Goal: Task Accomplishment & Management: Use online tool/utility

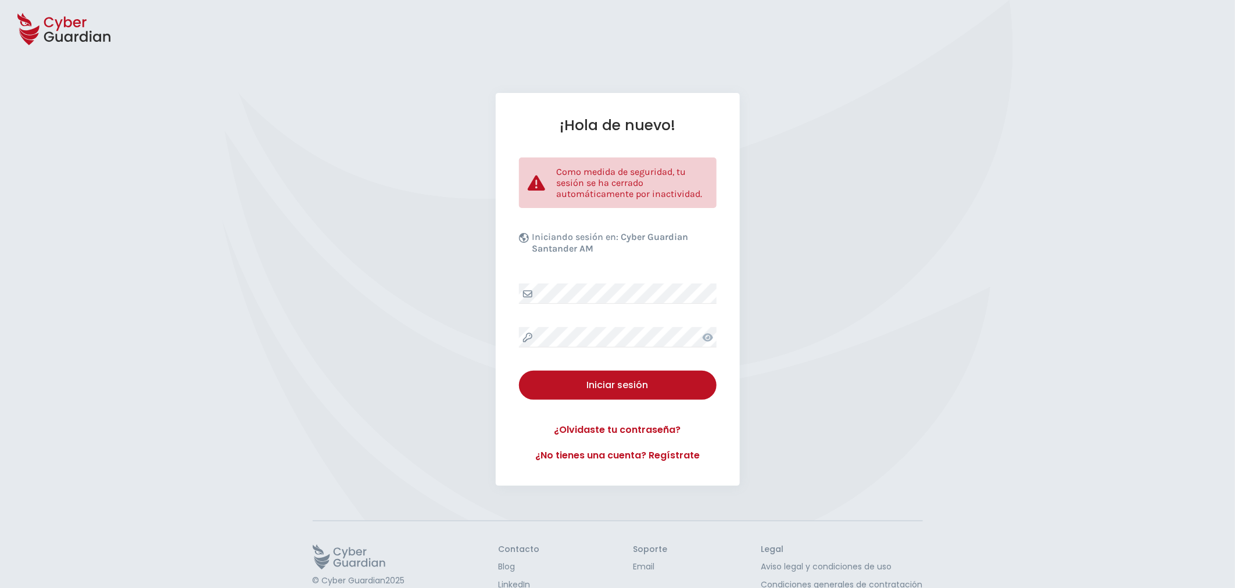
click at [632, 323] on div "¡Hola de nuevo! Como medida de seguridad, tu sesión se ha cerrado automáticamen…" at bounding box center [618, 289] width 244 height 393
click at [625, 378] on div "Iniciar sesión" at bounding box center [618, 385] width 180 height 14
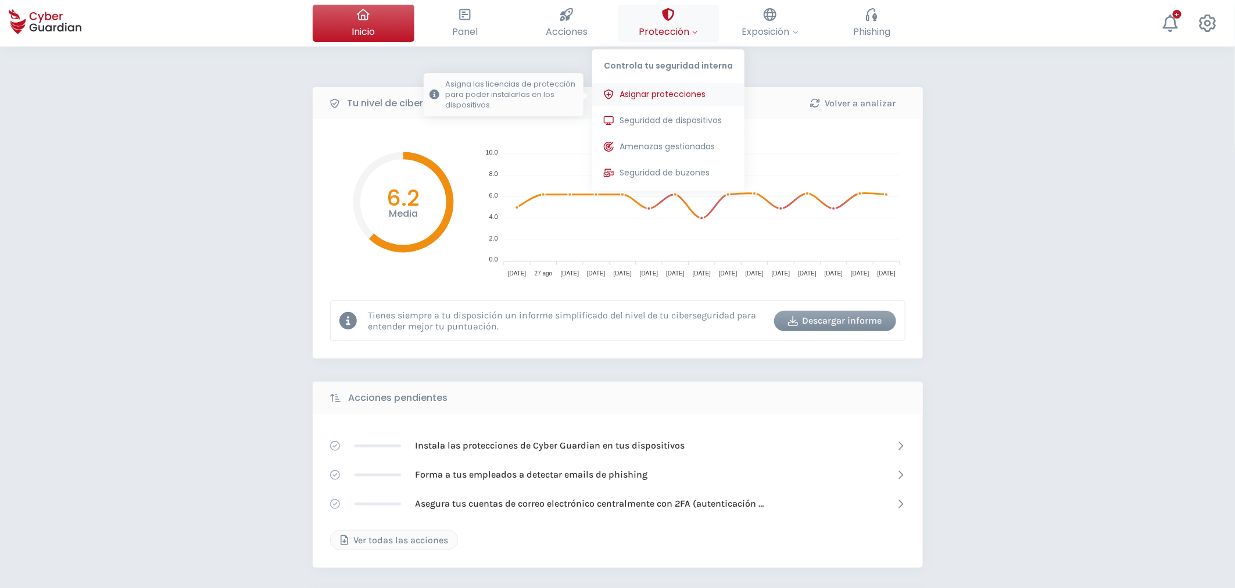
click at [663, 98] on span "Asignar protecciones" at bounding box center [662, 94] width 86 height 12
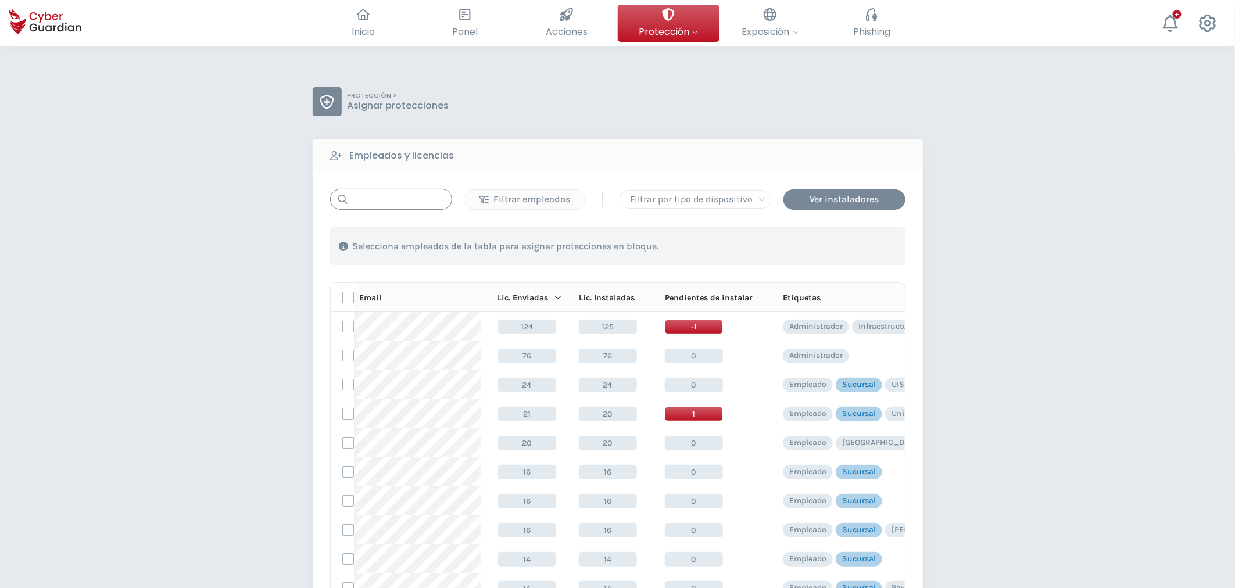
click at [387, 207] on input "text" at bounding box center [391, 199] width 122 height 21
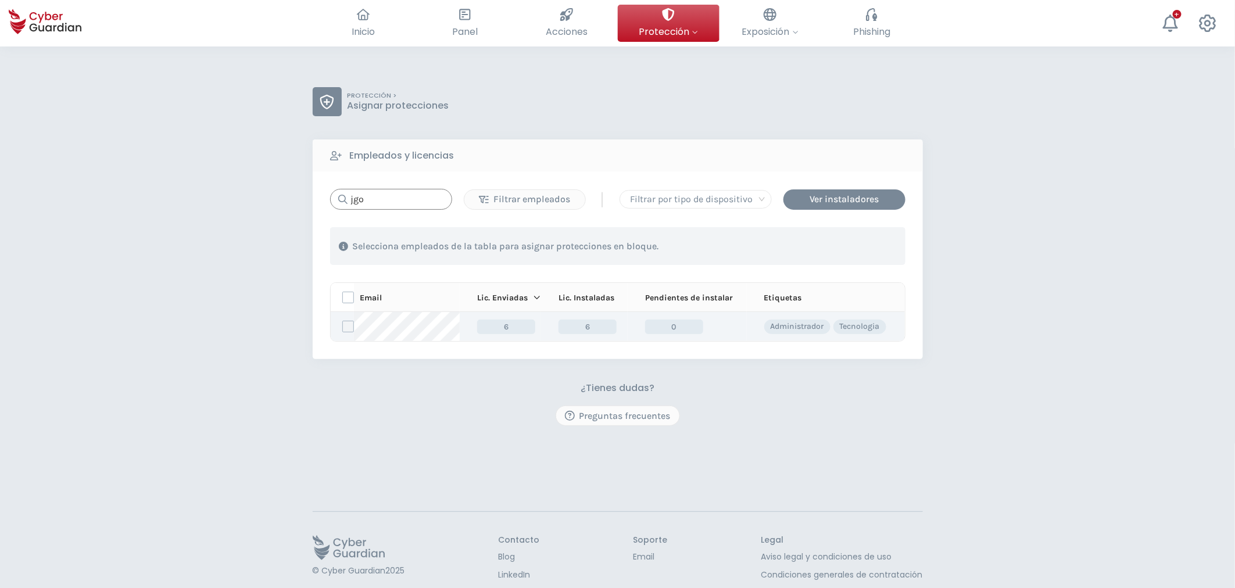
type input "jgo"
click at [345, 331] on label at bounding box center [348, 327] width 12 height 12
click at [343, 331] on input "checkbox" at bounding box center [343, 326] width 0 height 10
click at [826, 247] on div "Asignar protecciones" at bounding box center [834, 246] width 105 height 14
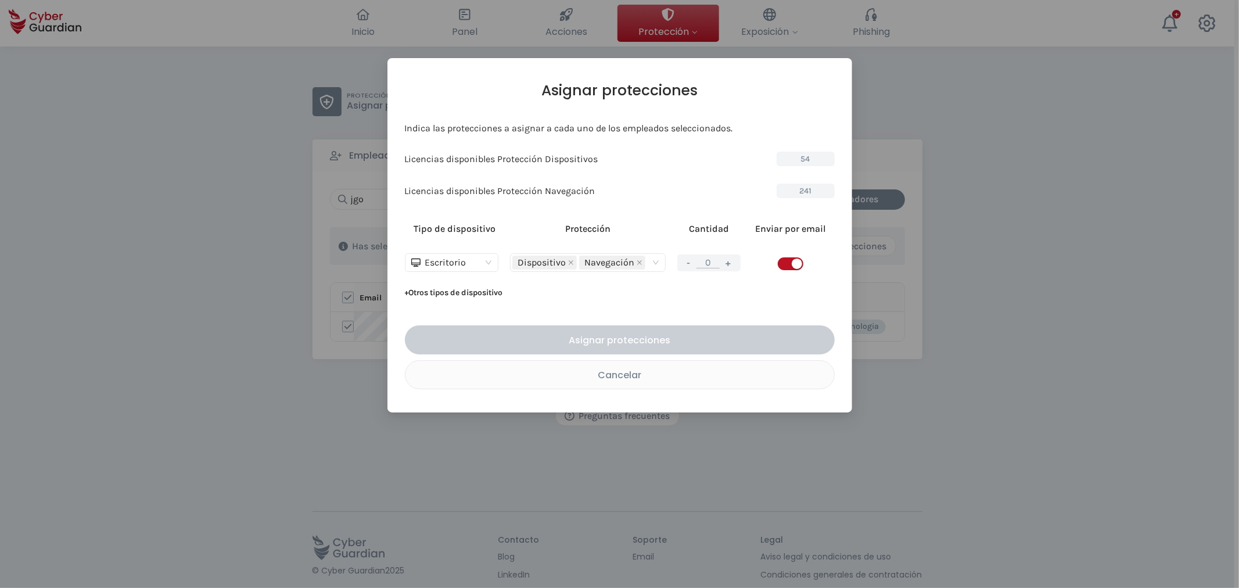
click at [734, 262] on button "+" at bounding box center [729, 263] width 14 height 15
type input "1"
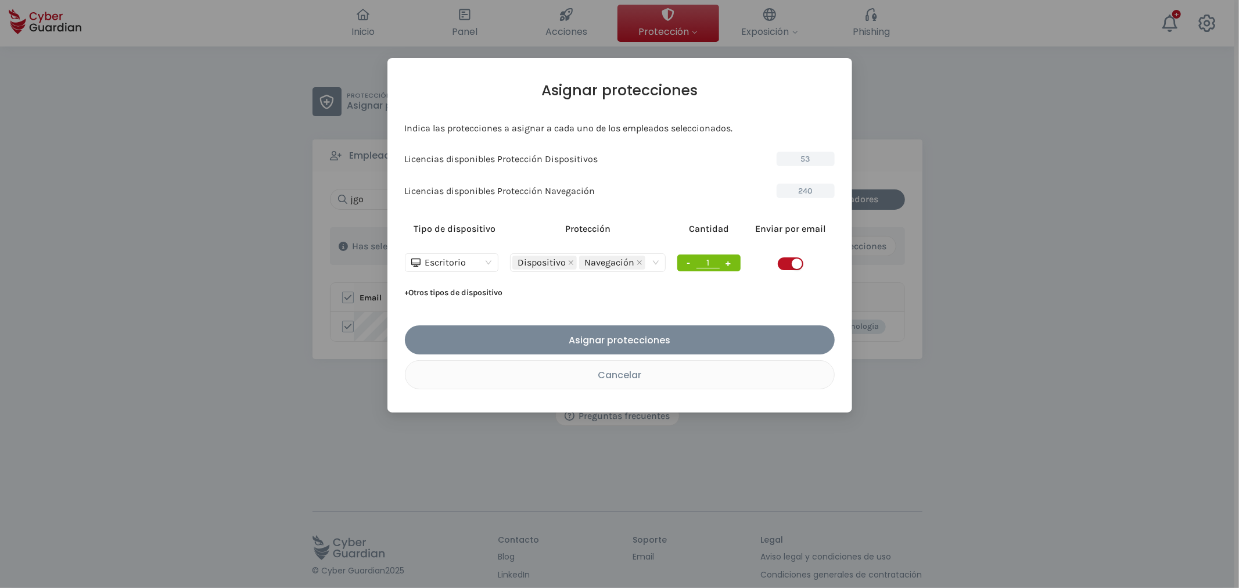
click at [775, 263] on td at bounding box center [791, 263] width 88 height 42
click at [782, 264] on span "button" at bounding box center [791, 263] width 26 height 13
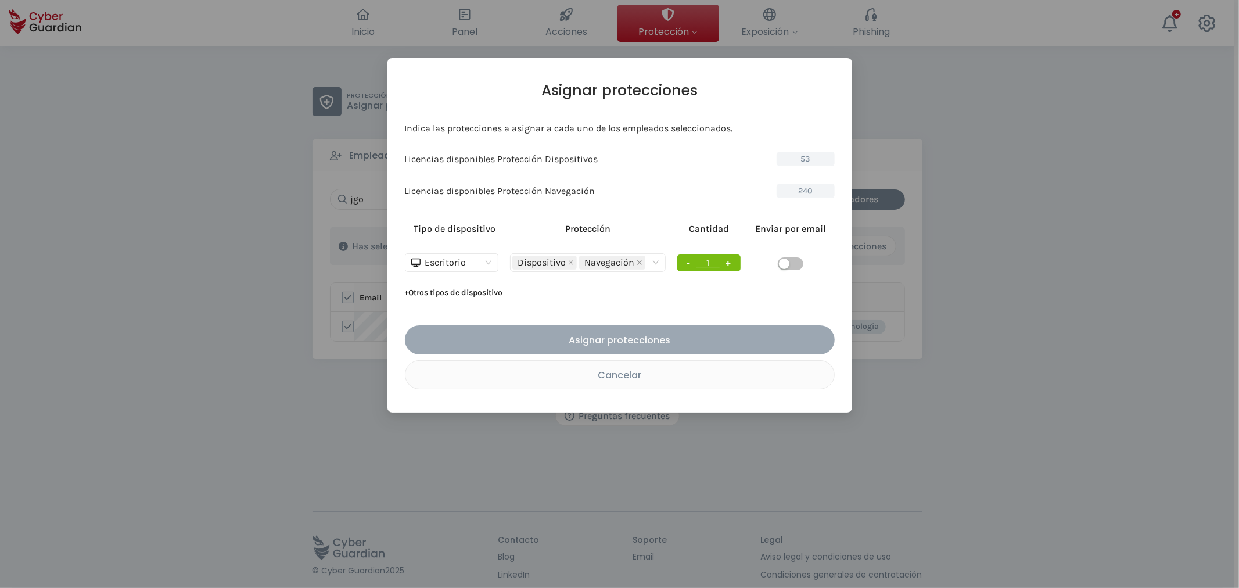
click at [633, 338] on div "Asignar protecciones" at bounding box center [620, 340] width 412 height 15
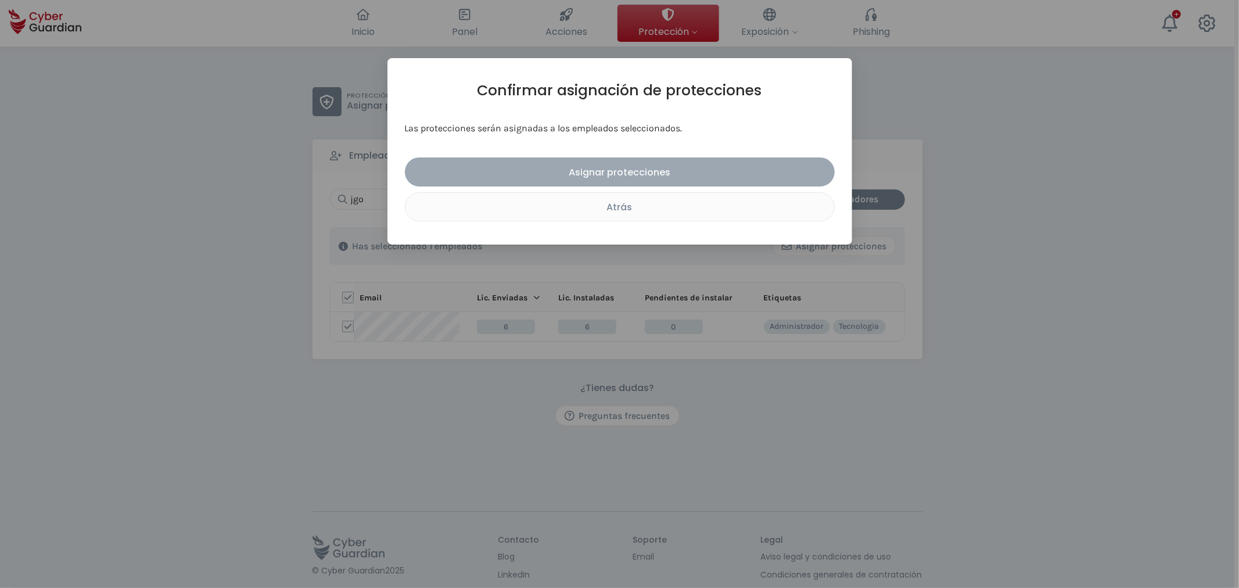
click at [654, 170] on div "Asignar protecciones" at bounding box center [620, 172] width 412 height 15
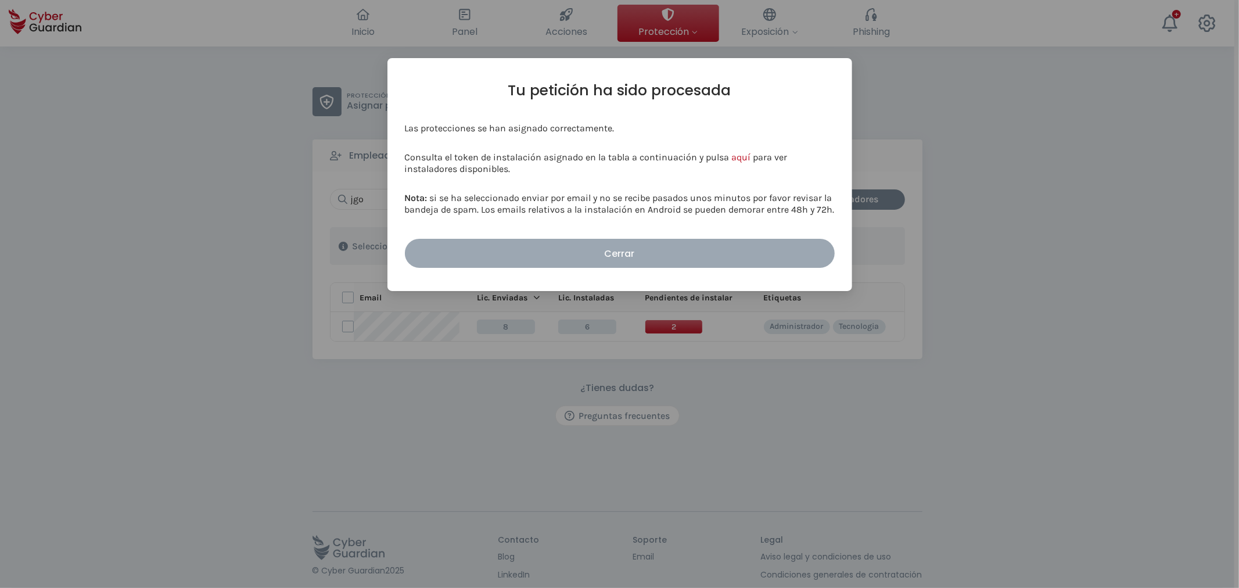
click at [661, 245] on button "Cerrar" at bounding box center [620, 253] width 430 height 29
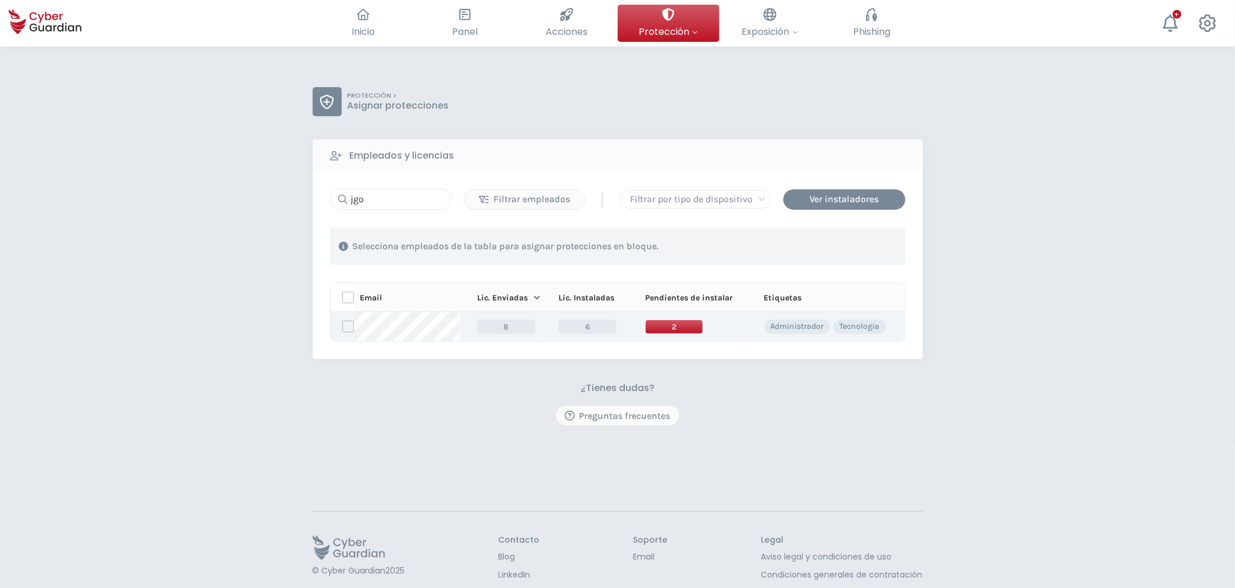
click at [672, 326] on span "2" at bounding box center [674, 327] width 58 height 15
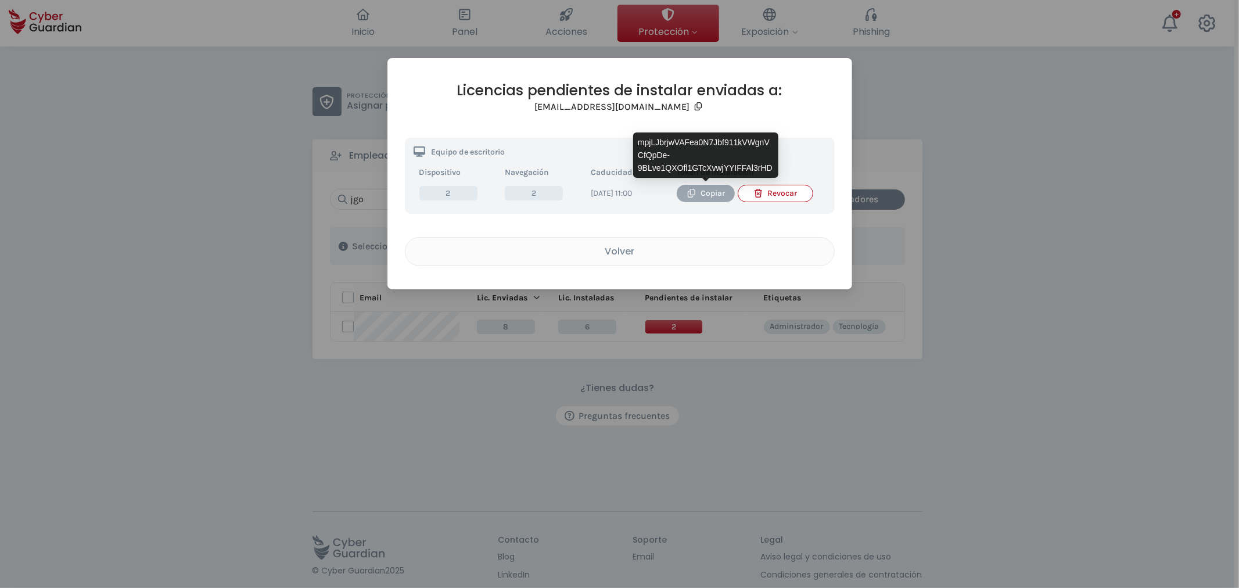
click at [702, 193] on div "Copiar" at bounding box center [706, 193] width 41 height 13
